Goal: Navigation & Orientation: Find specific page/section

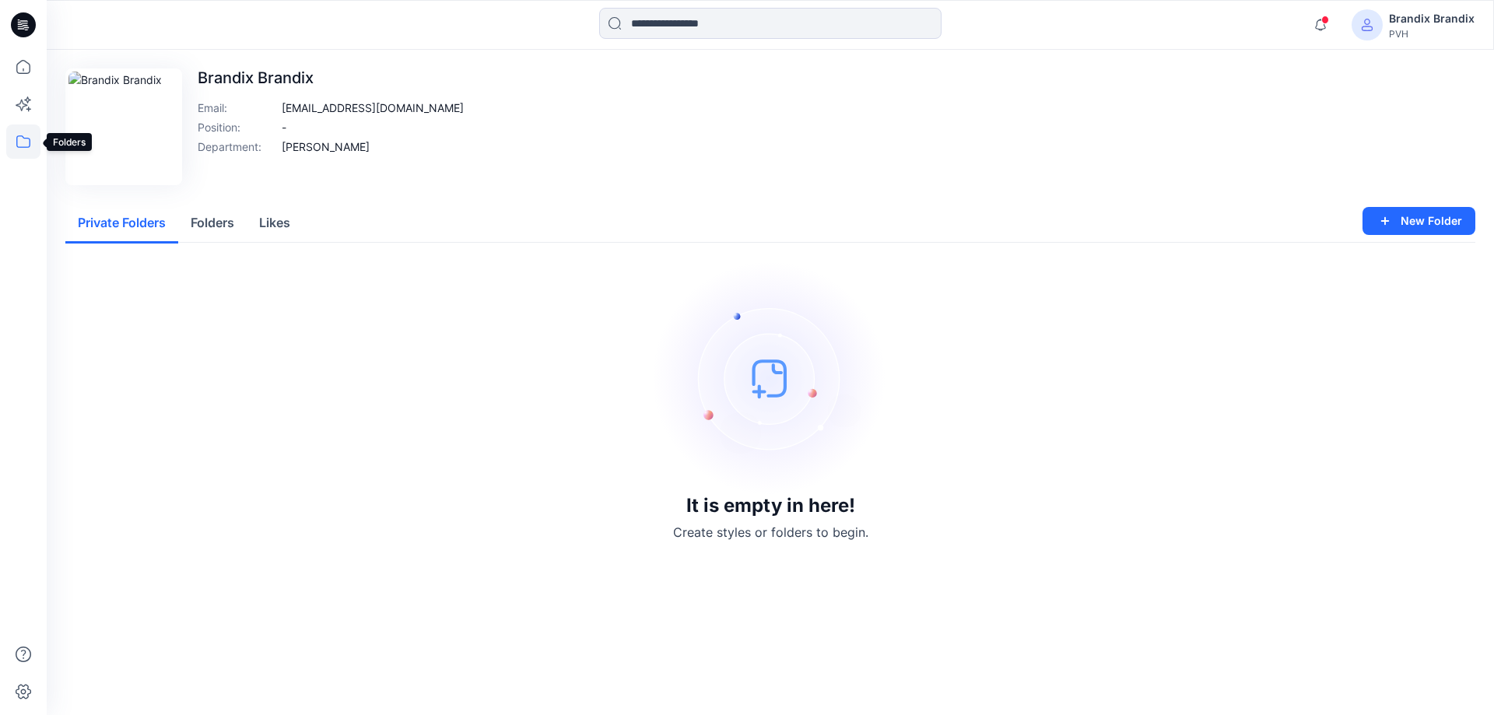
click at [25, 148] on icon at bounding box center [23, 141] width 34 height 34
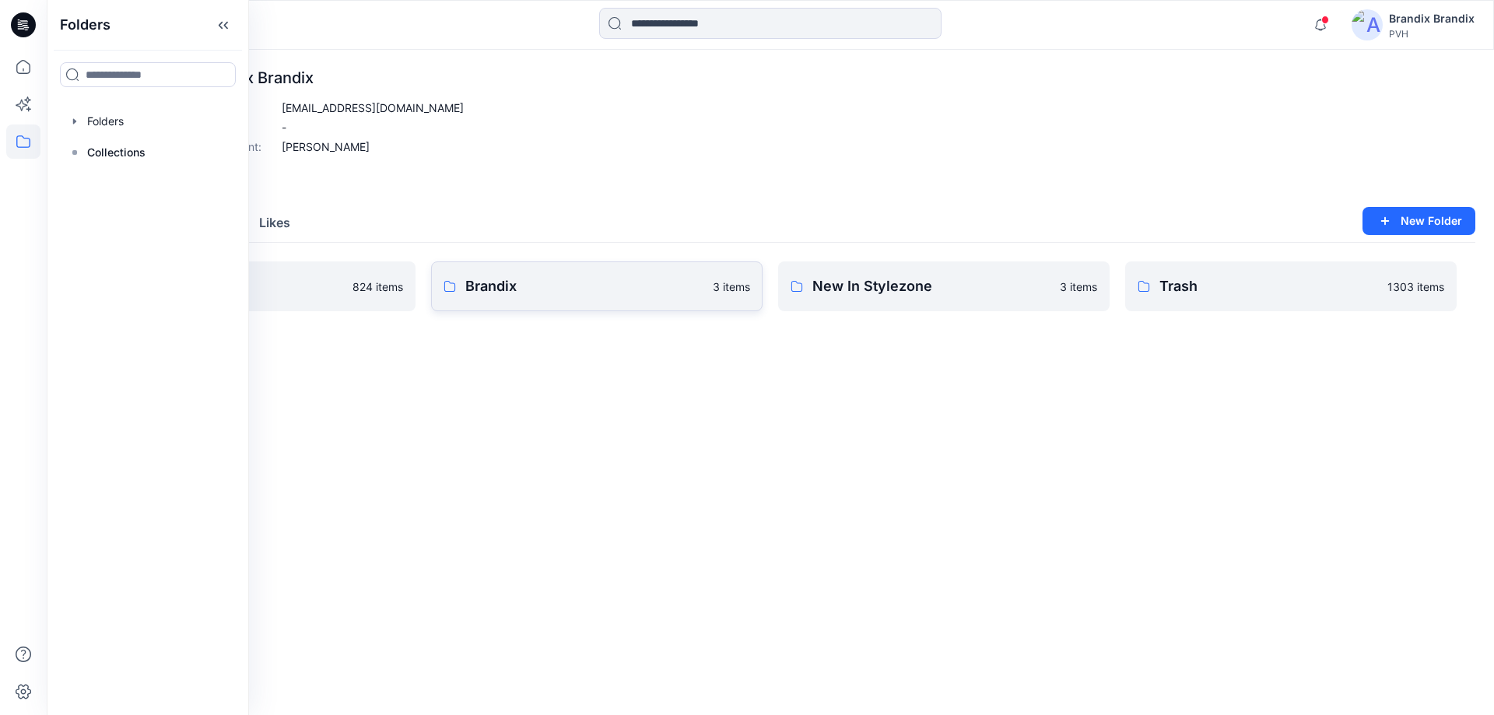
click at [562, 279] on p "Brandix" at bounding box center [584, 286] width 238 height 22
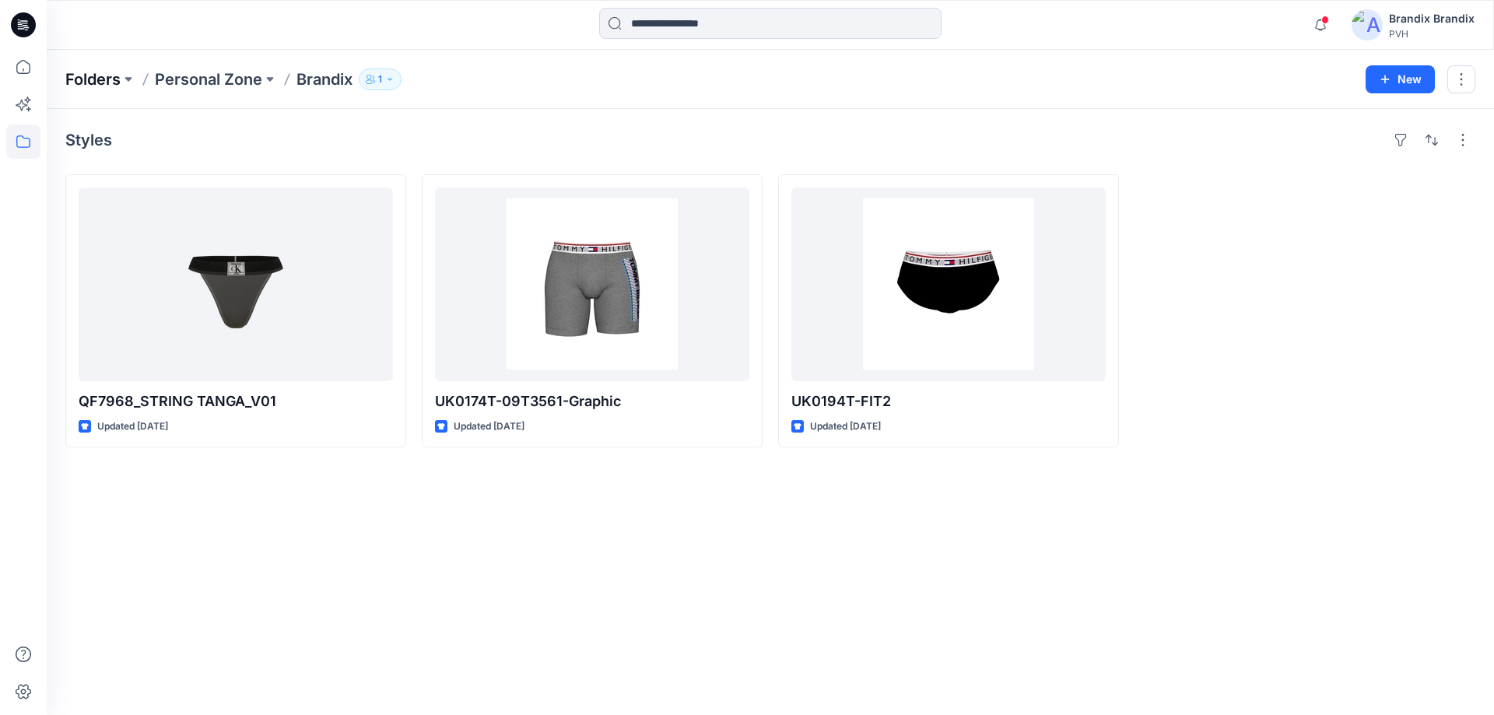
click at [120, 76] on p "Folders" at bounding box center [92, 79] width 55 height 22
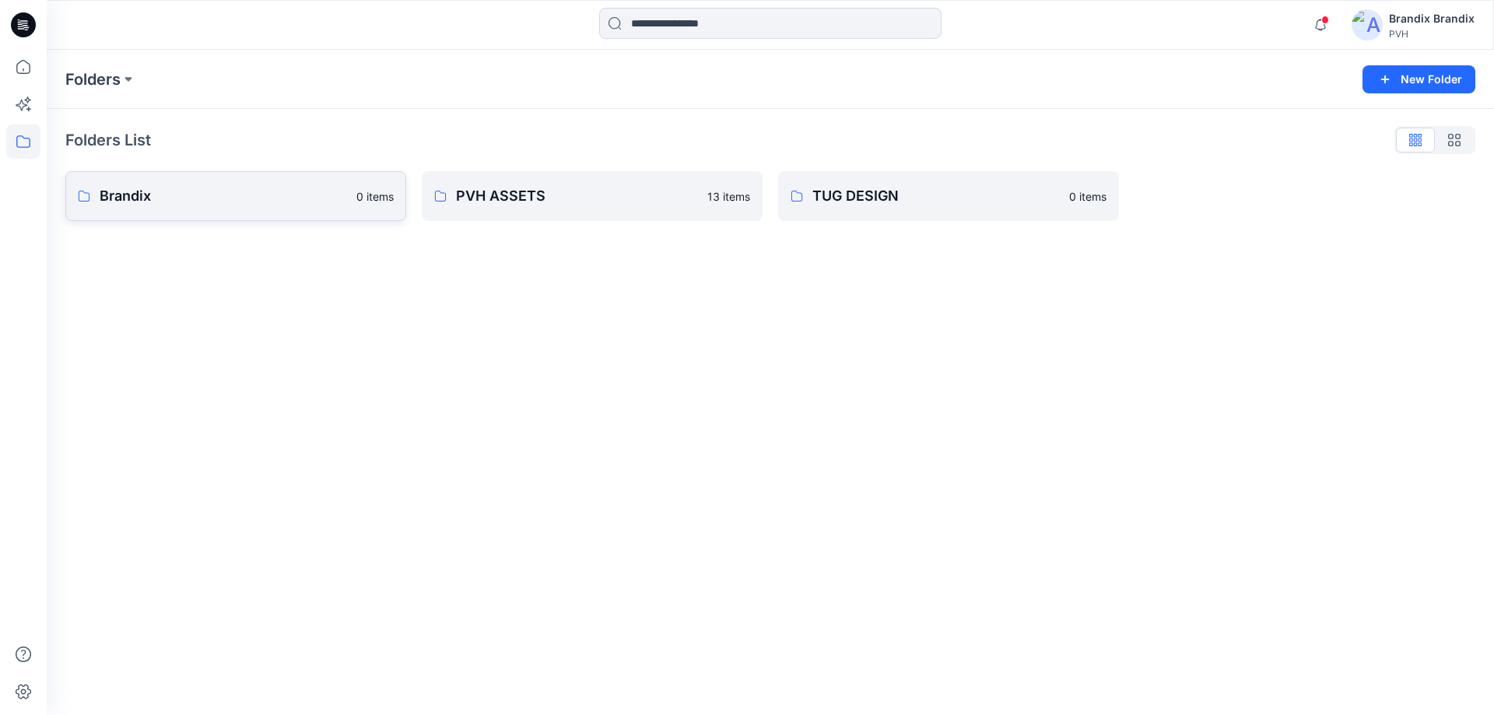
click at [243, 203] on p "Brandix" at bounding box center [223, 196] width 247 height 22
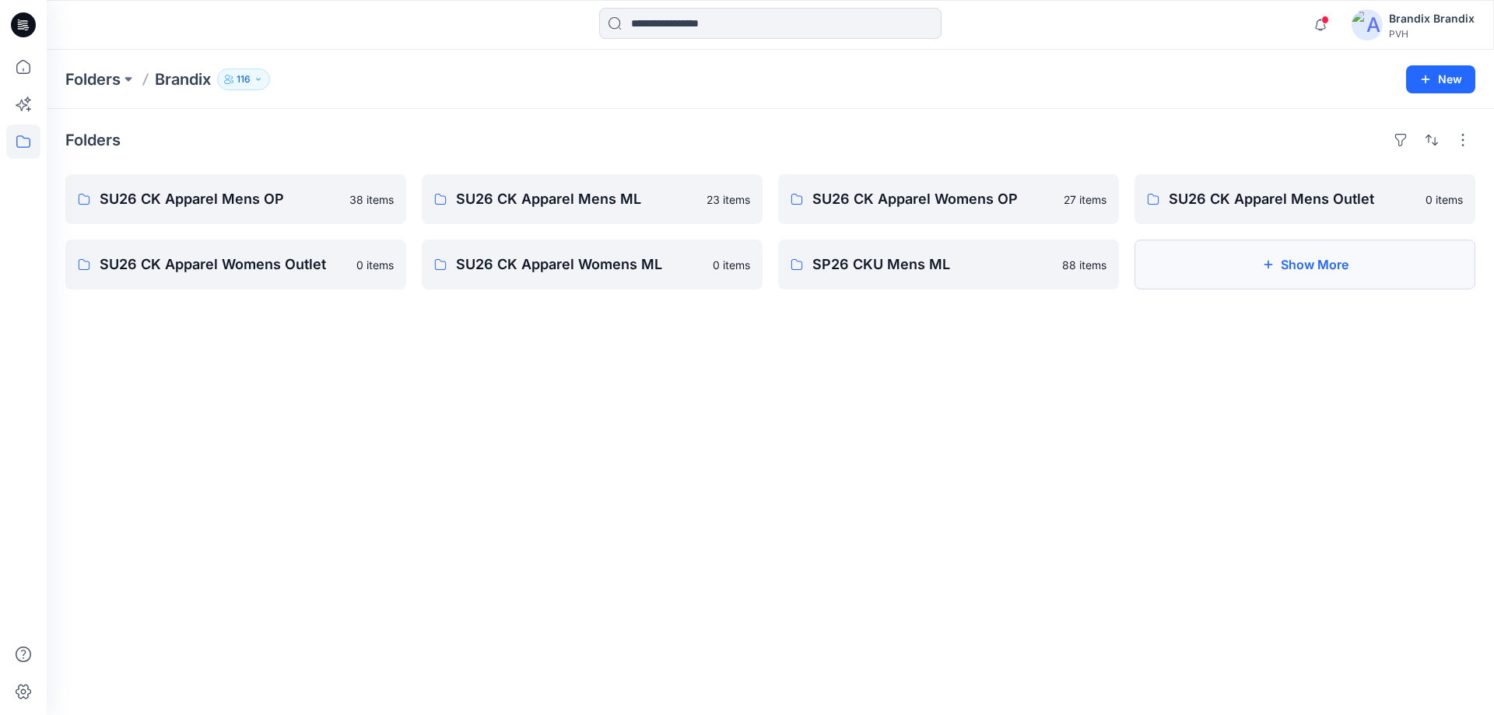
click at [1210, 265] on button "Show More" at bounding box center [1304, 265] width 341 height 50
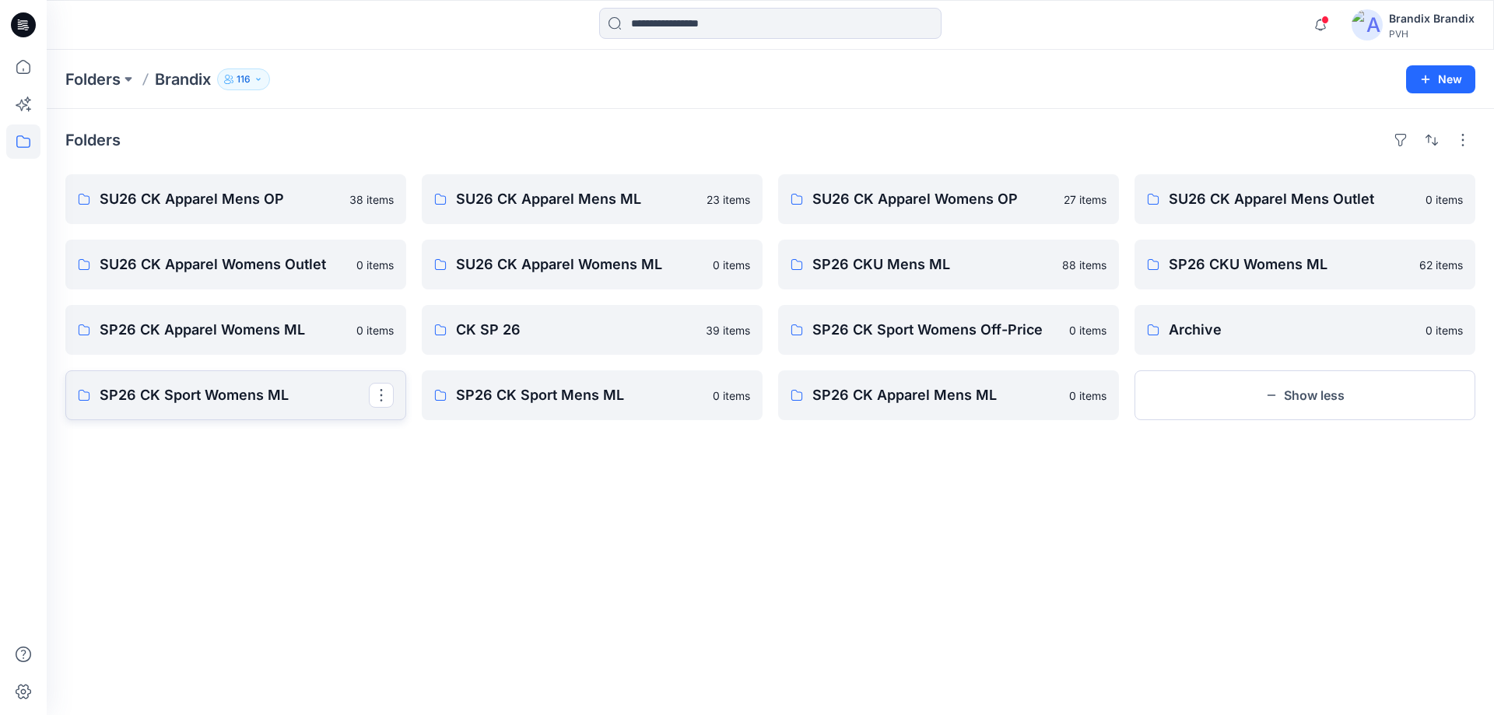
click at [263, 401] on p "SP26 CK Sport Womens ML" at bounding box center [234, 395] width 269 height 22
click at [179, 349] on link "SP26 CK Apparel Womens ML" at bounding box center [235, 330] width 341 height 50
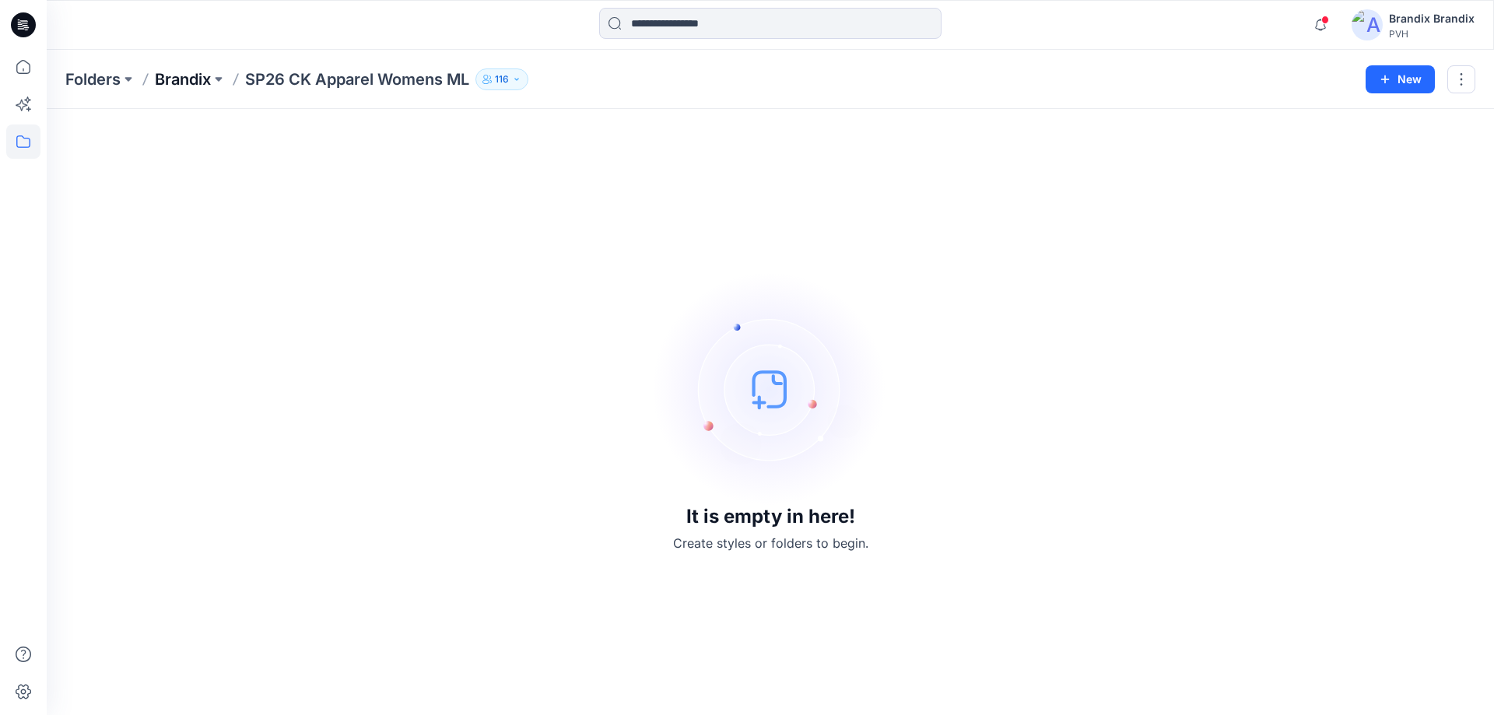
click at [194, 79] on p "Brandix" at bounding box center [183, 79] width 56 height 22
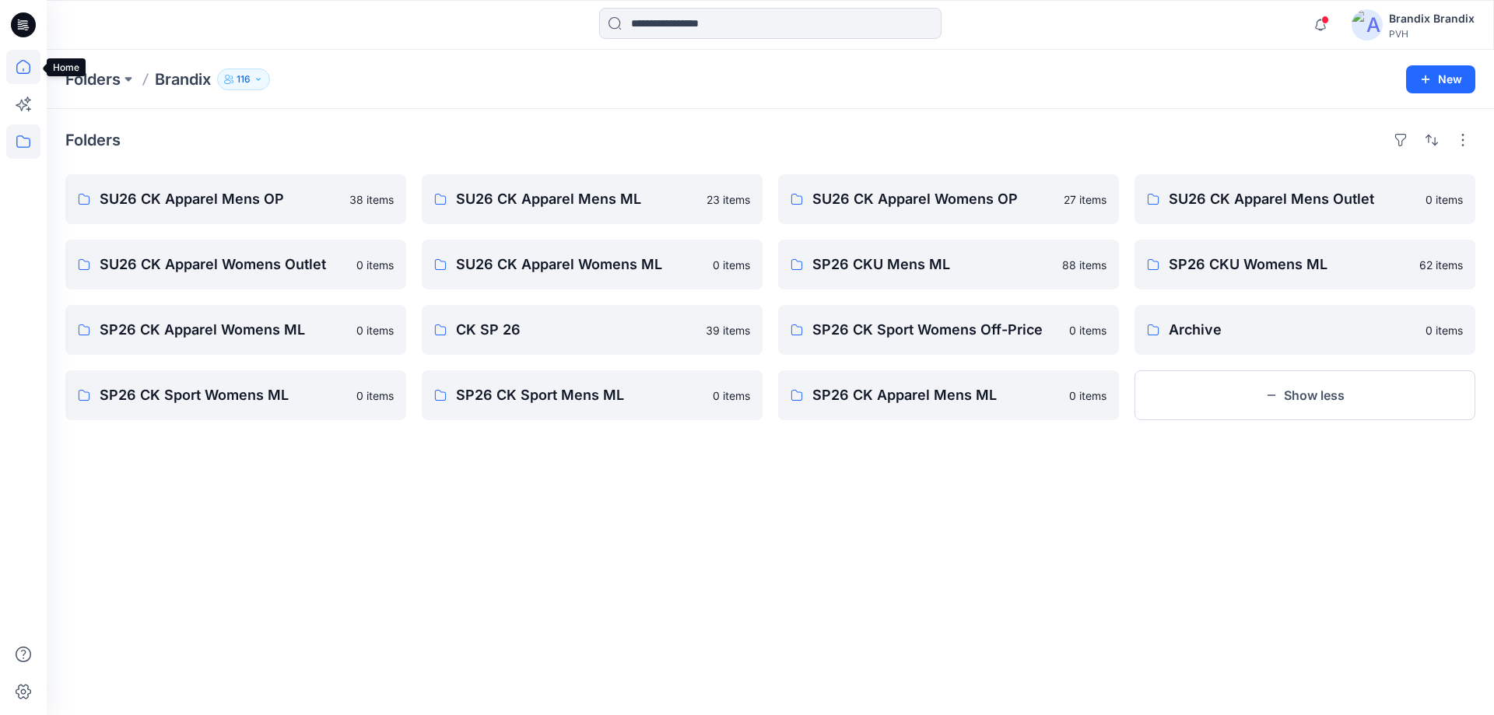
click at [33, 59] on icon at bounding box center [23, 67] width 34 height 34
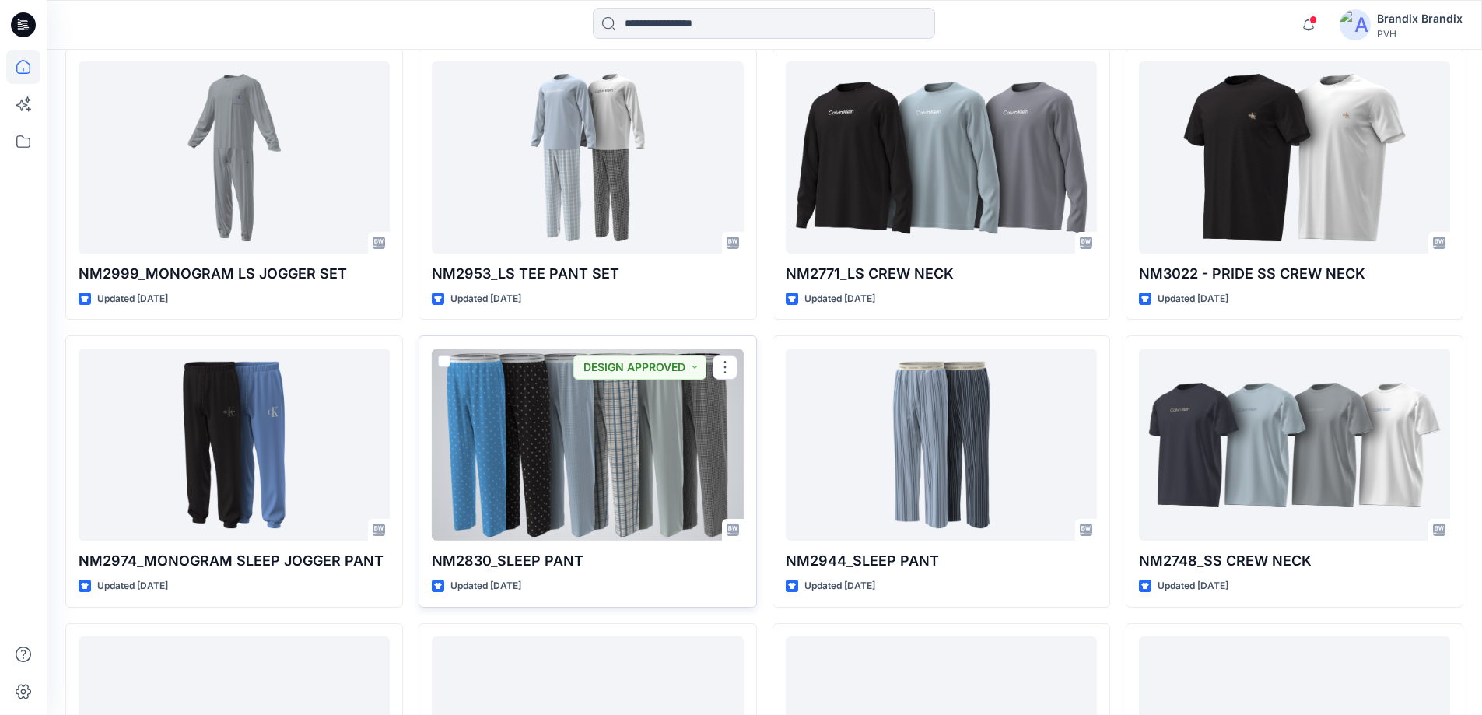
scroll to position [11095, 0]
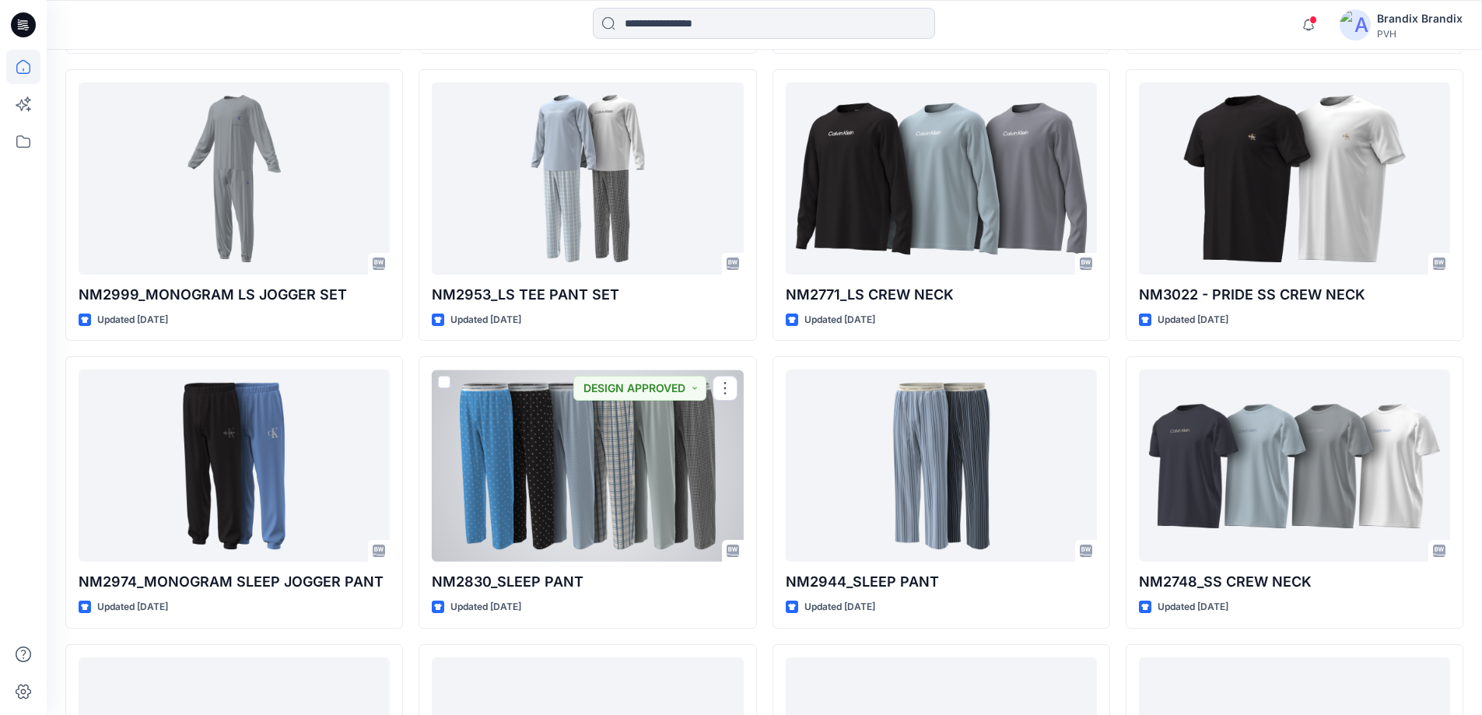
drag, startPoint x: 650, startPoint y: 501, endPoint x: 686, endPoint y: 513, distance: 37.6
click at [652, 500] on div at bounding box center [587, 466] width 311 height 192
